Goal: Find specific page/section: Find specific page/section

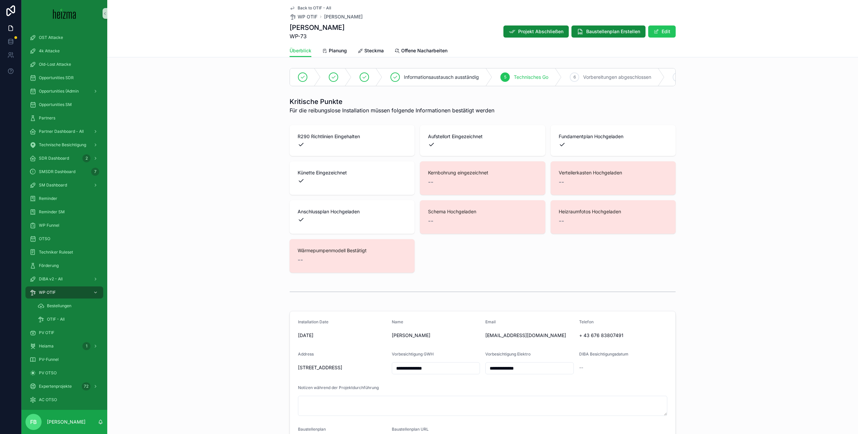
scroll to position [2615, 0]
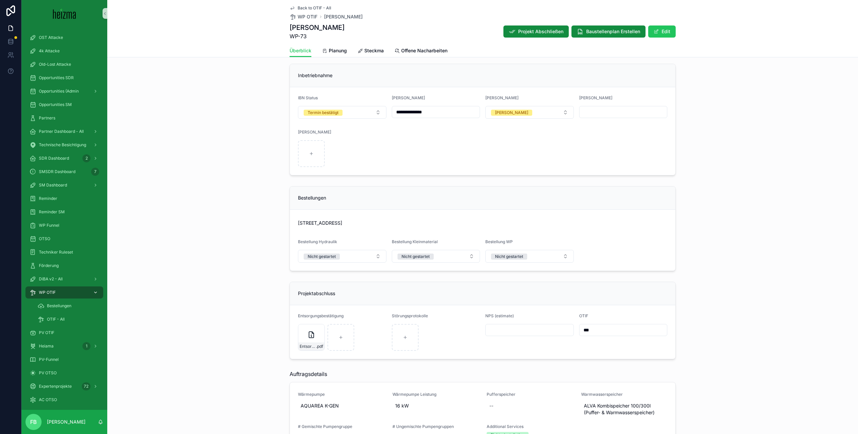
click at [65, 290] on div "WP OTIF" at bounding box center [64, 292] width 70 height 11
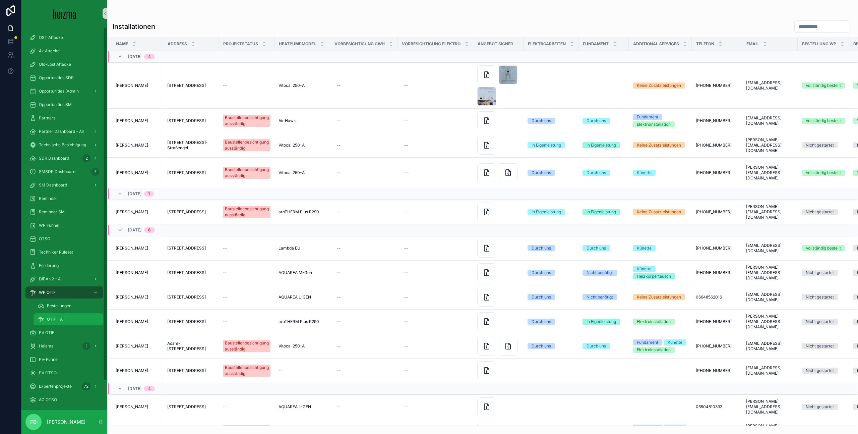
click at [58, 317] on span "OTIF - All" at bounding box center [56, 318] width 18 height 5
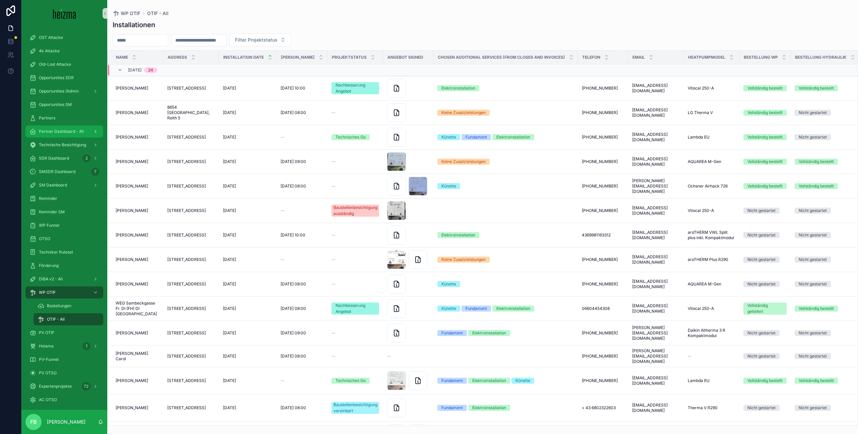
click at [50, 130] on span "Partner Dashboard - All" at bounding box center [61, 131] width 45 height 5
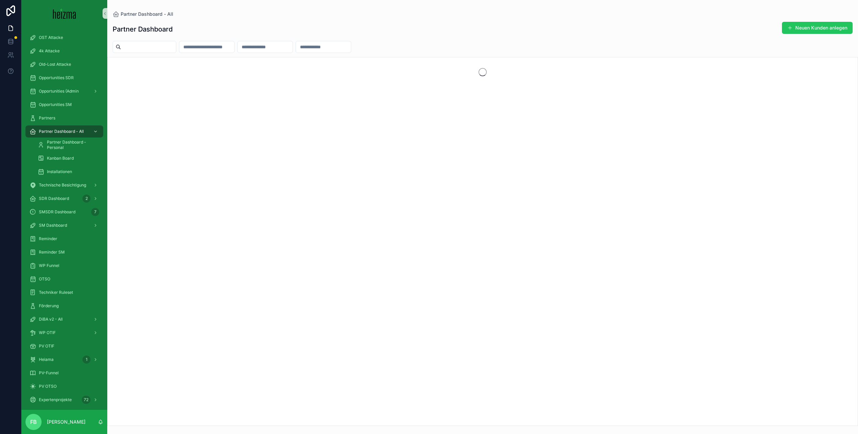
click at [147, 48] on input "scrollable content" at bounding box center [148, 46] width 55 height 9
type input "******"
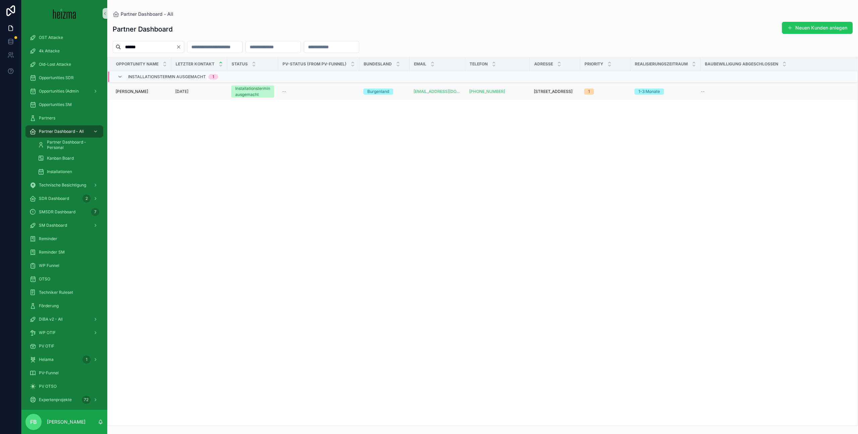
click at [134, 93] on span "[PERSON_NAME]" at bounding box center [132, 91] width 33 height 5
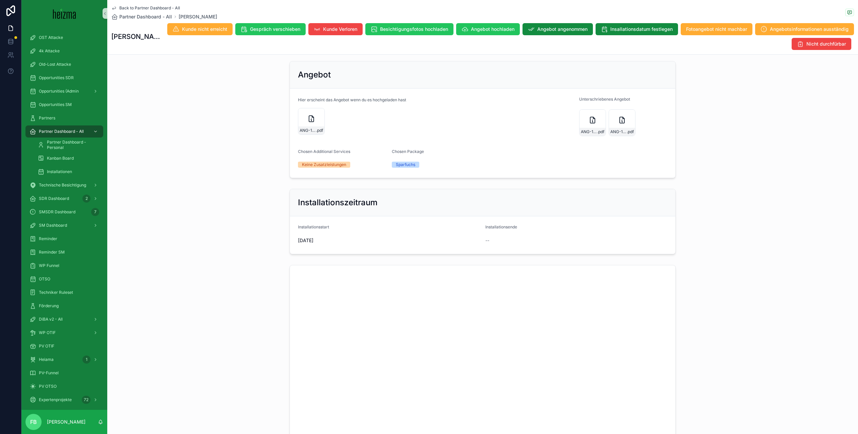
scroll to position [1061, 0]
click at [310, 121] on div "ANG-12840-Birkus-2025-09-02 .pdf" at bounding box center [311, 122] width 27 height 27
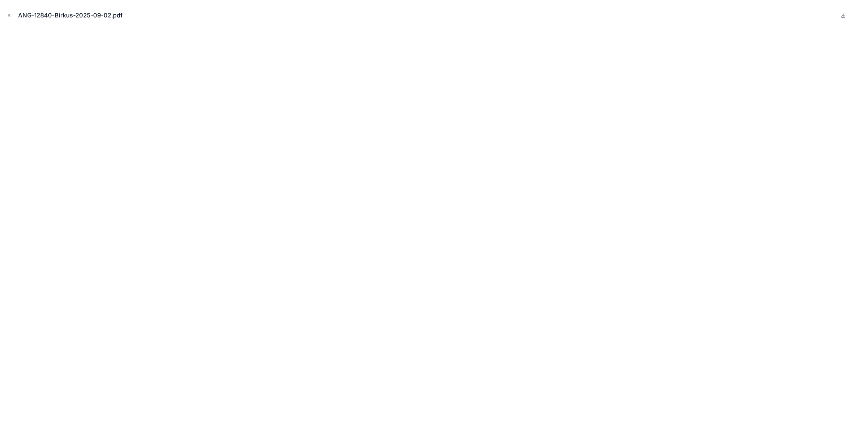
click at [10, 14] on icon "Close modal" at bounding box center [9, 15] width 2 height 2
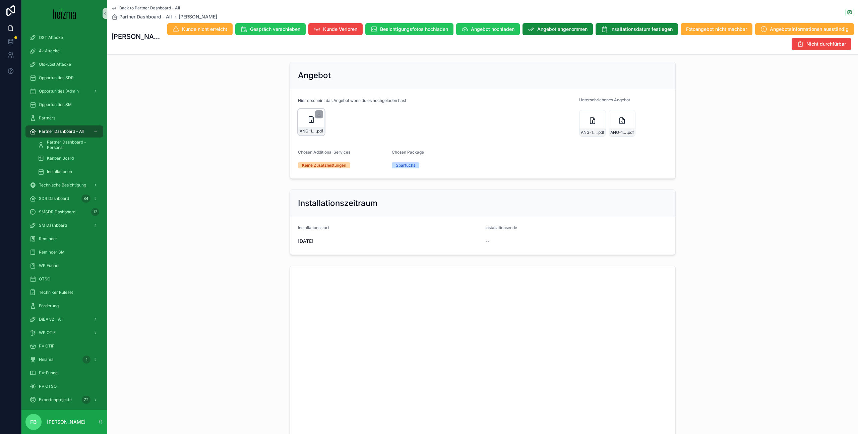
click at [311, 119] on icon "scrollable content" at bounding box center [311, 119] width 0 height 0
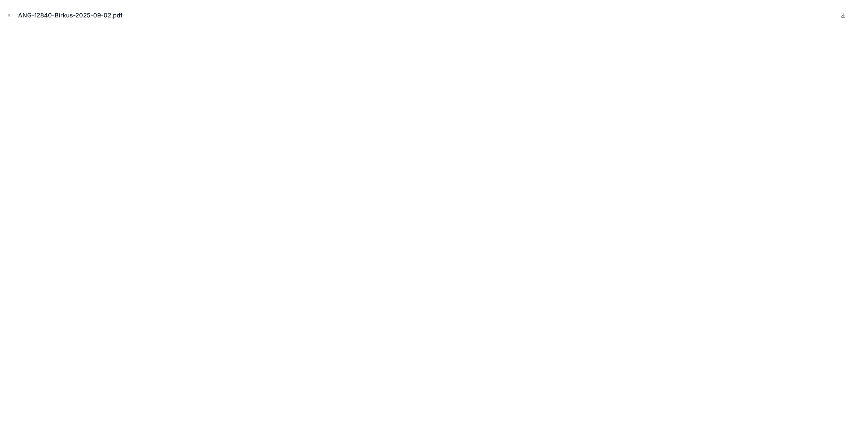
click at [9, 15] on icon "Close modal" at bounding box center [9, 15] width 5 height 5
